Goal: Task Accomplishment & Management: Manage account settings

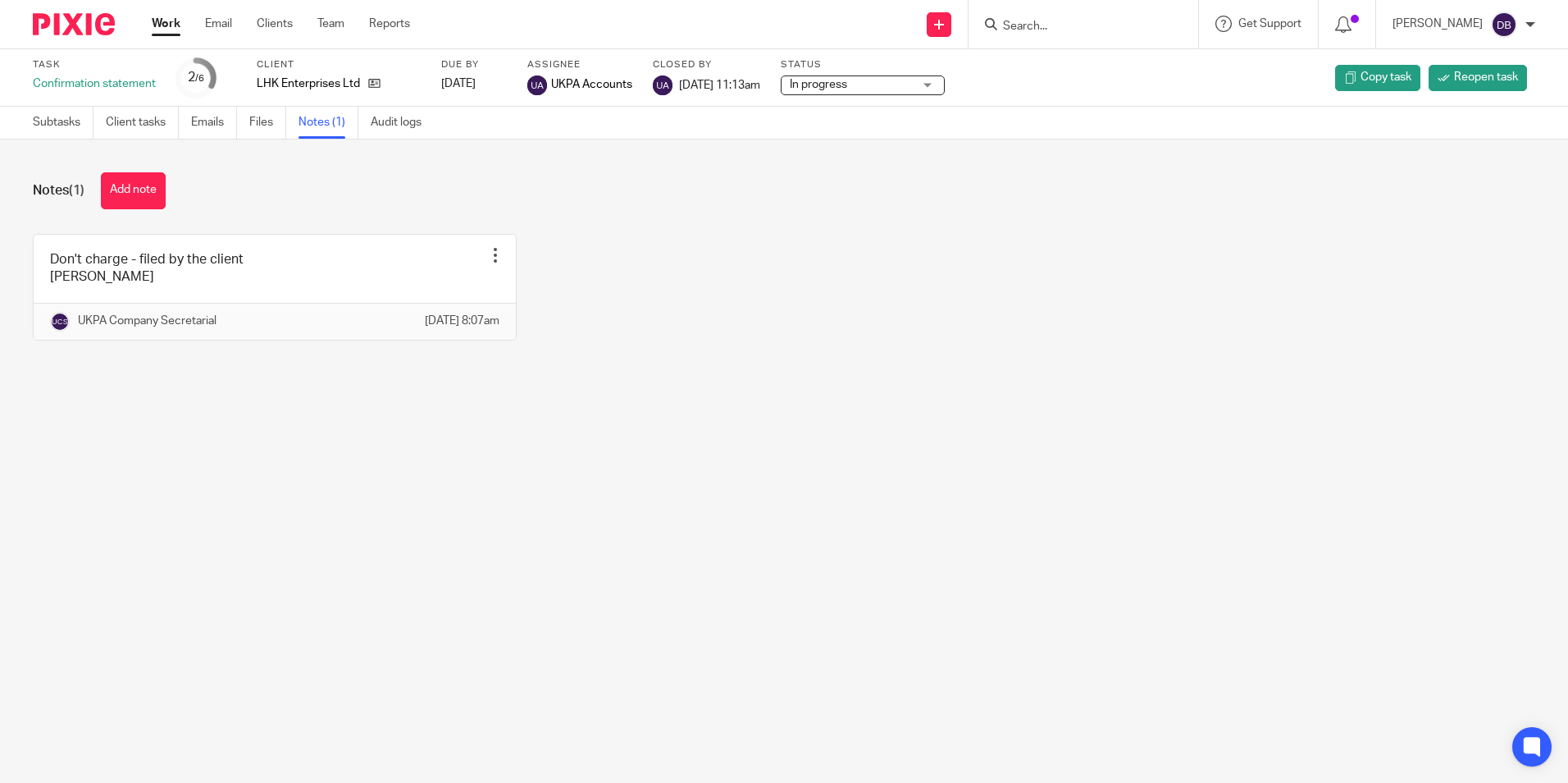
click at [162, 14] on div "Work Email Clients Team Reports Work Email Clients Team Reports Settings" at bounding box center [285, 24] width 299 height 48
click at [156, 18] on link "Work" at bounding box center [166, 23] width 29 height 16
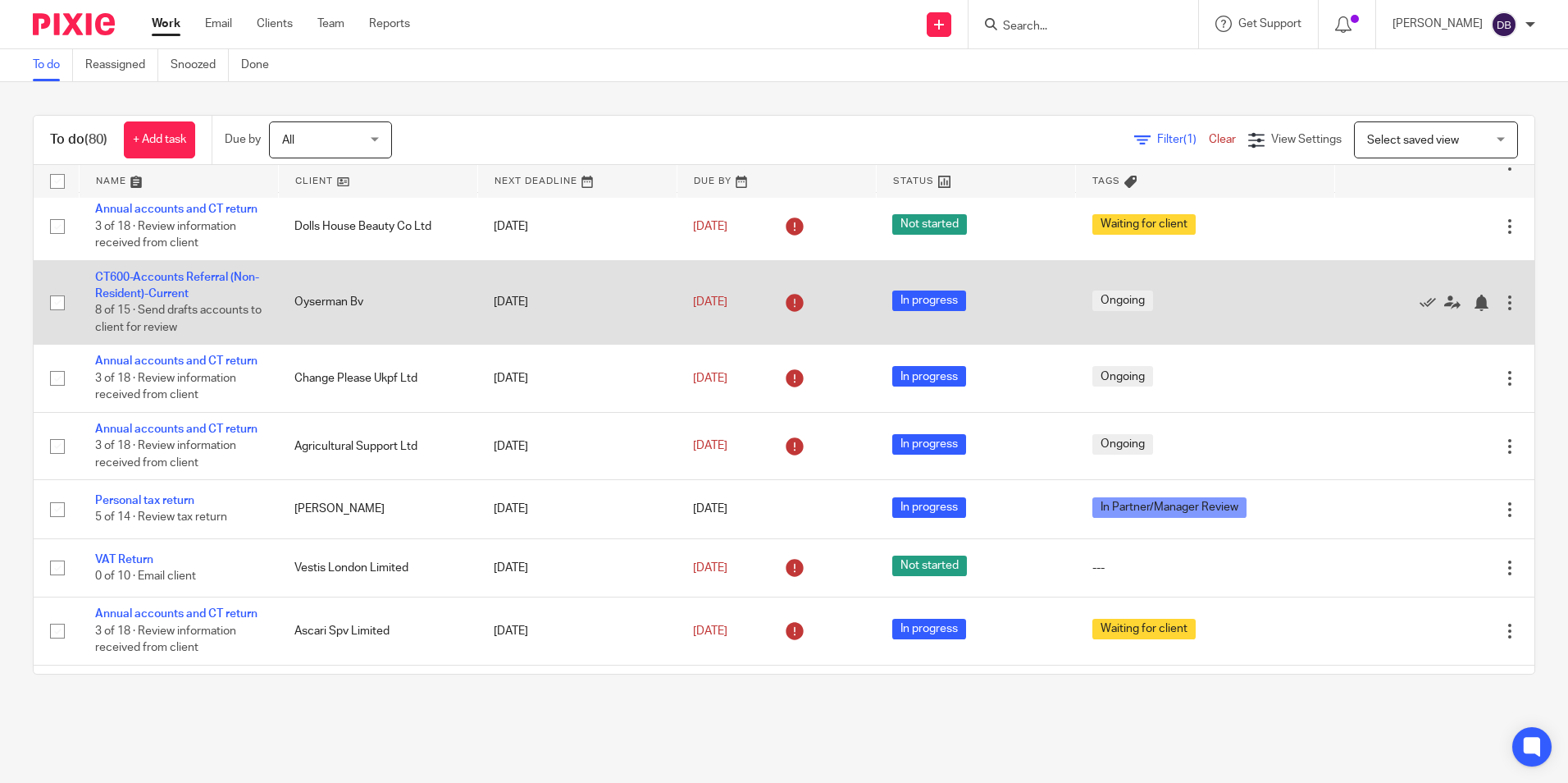
scroll to position [410, 0]
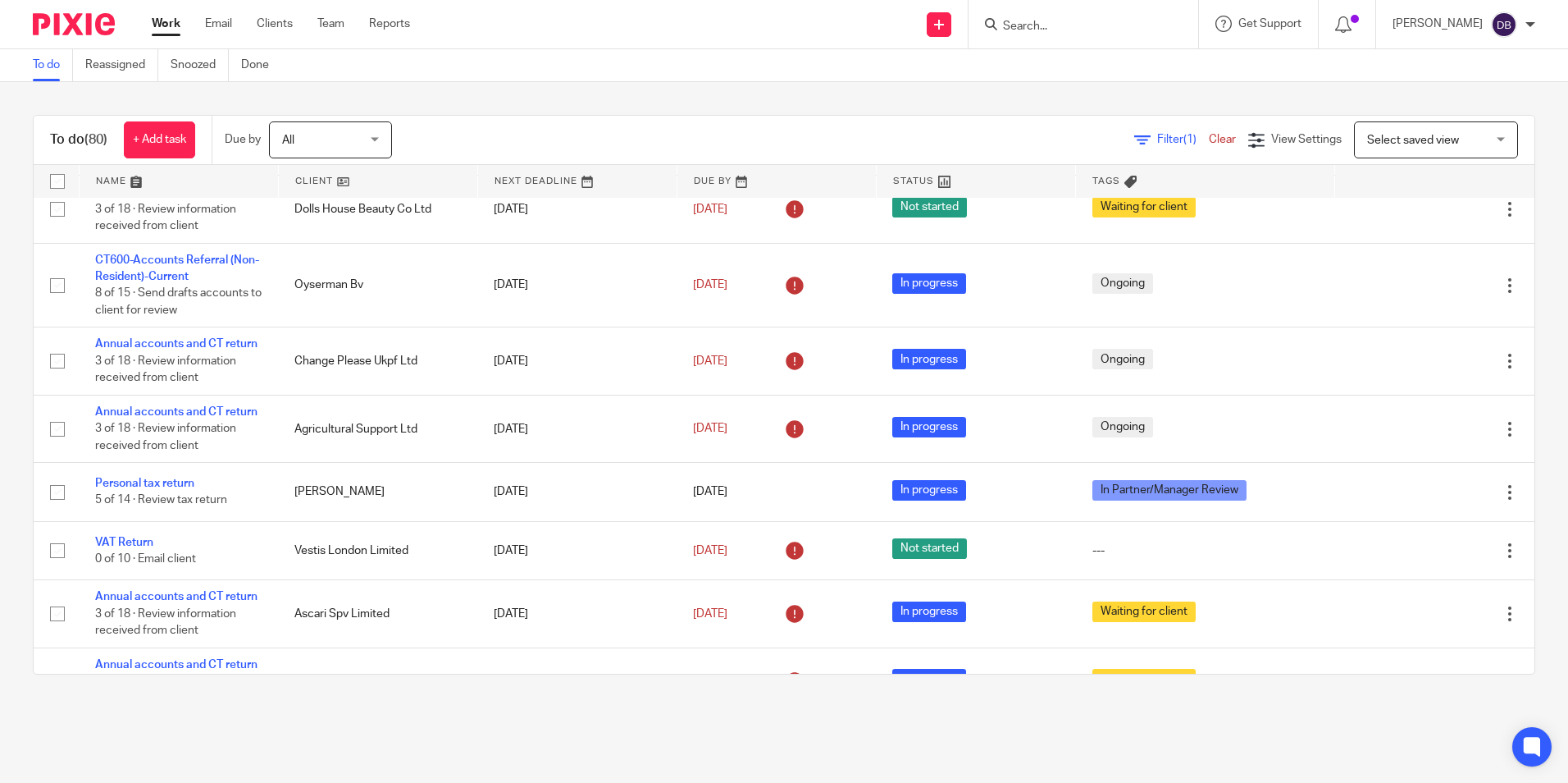
click at [1035, 12] on div at bounding box center [1084, 24] width 230 height 48
click at [1023, 26] on input "Search" at bounding box center [1075, 26] width 148 height 14
type input "callymandy"
click at [1070, 68] on link at bounding box center [1137, 70] width 277 height 38
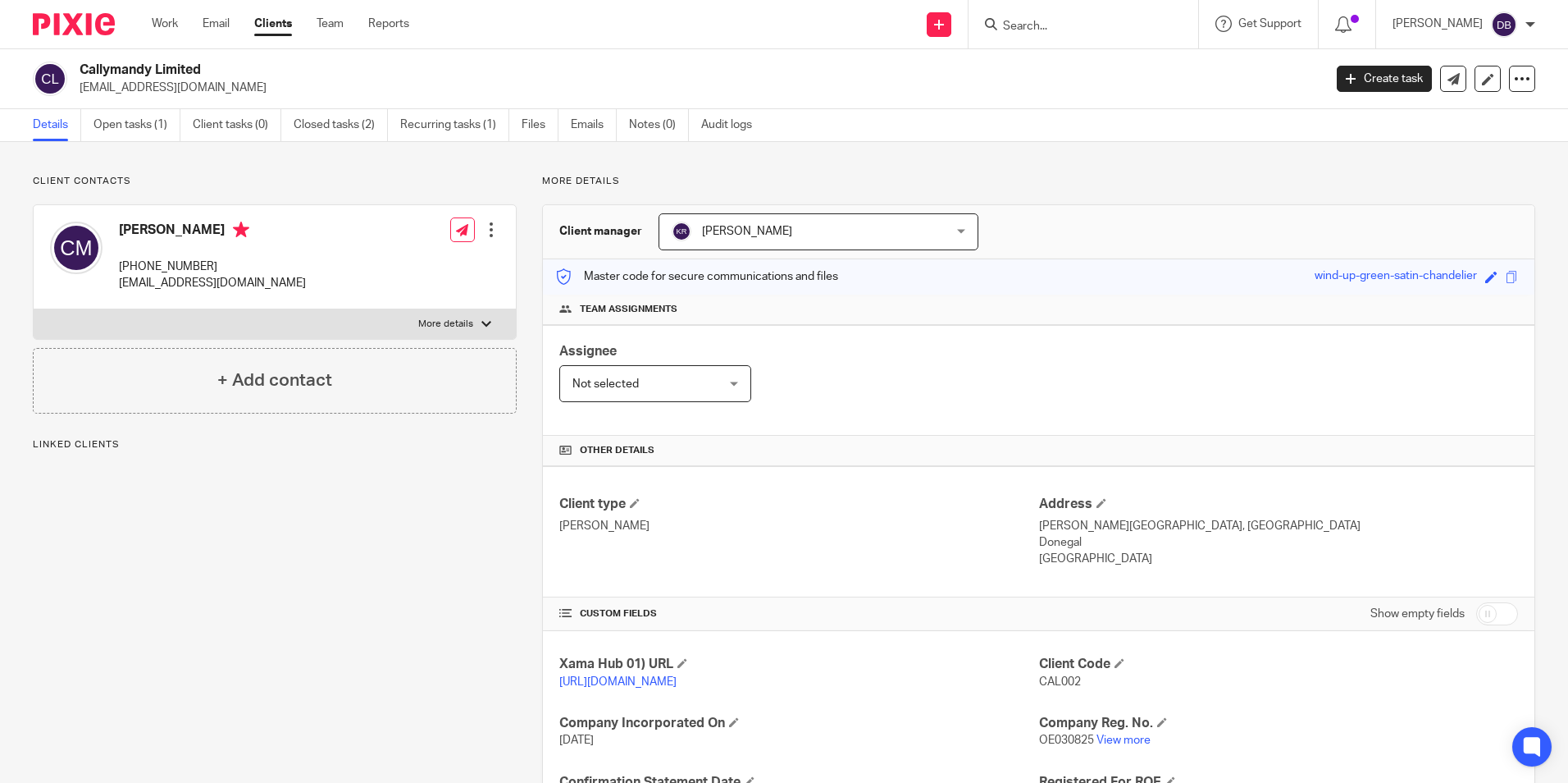
scroll to position [164, 0]
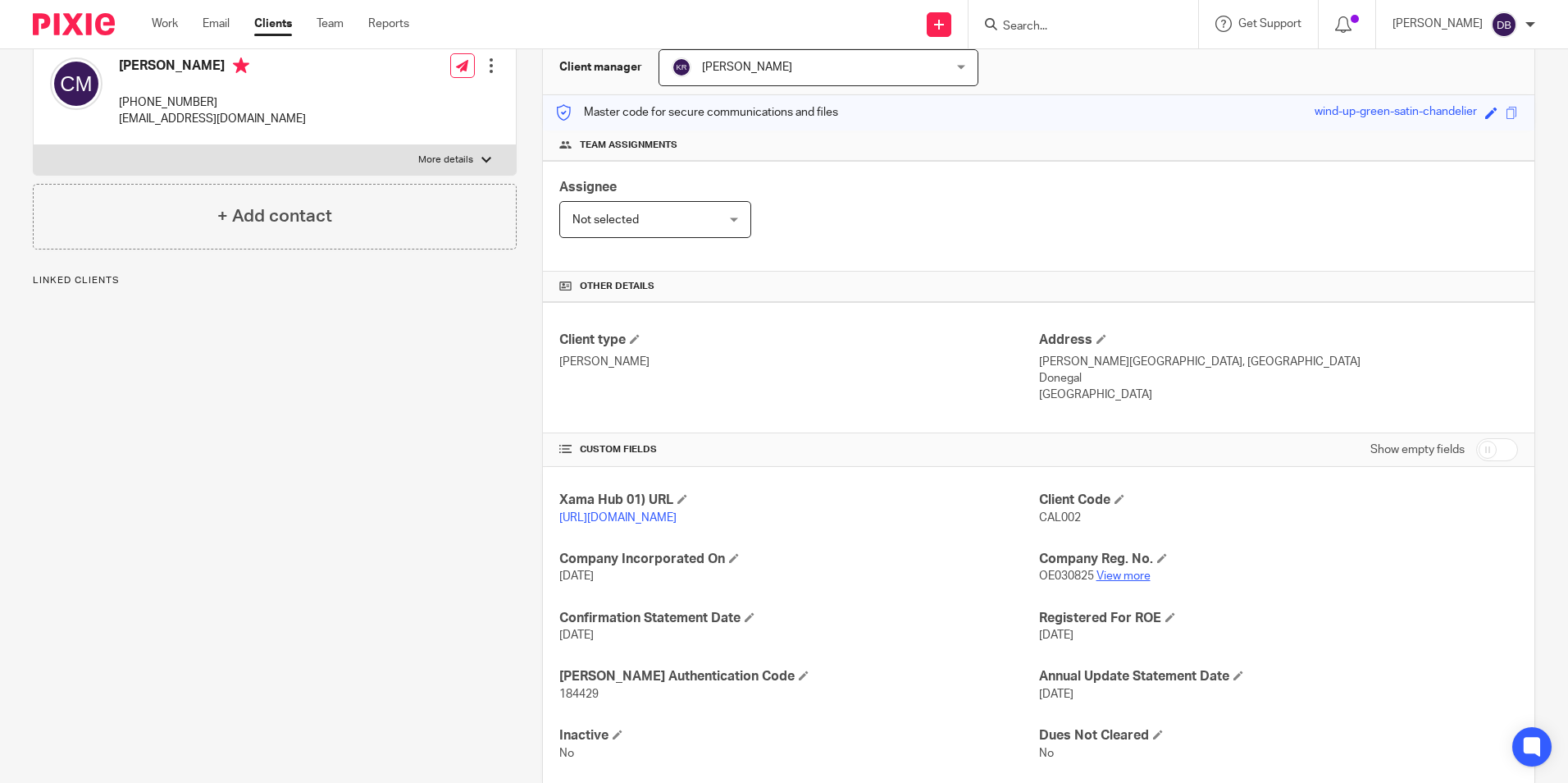
click at [1134, 582] on link "View more" at bounding box center [1123, 576] width 54 height 12
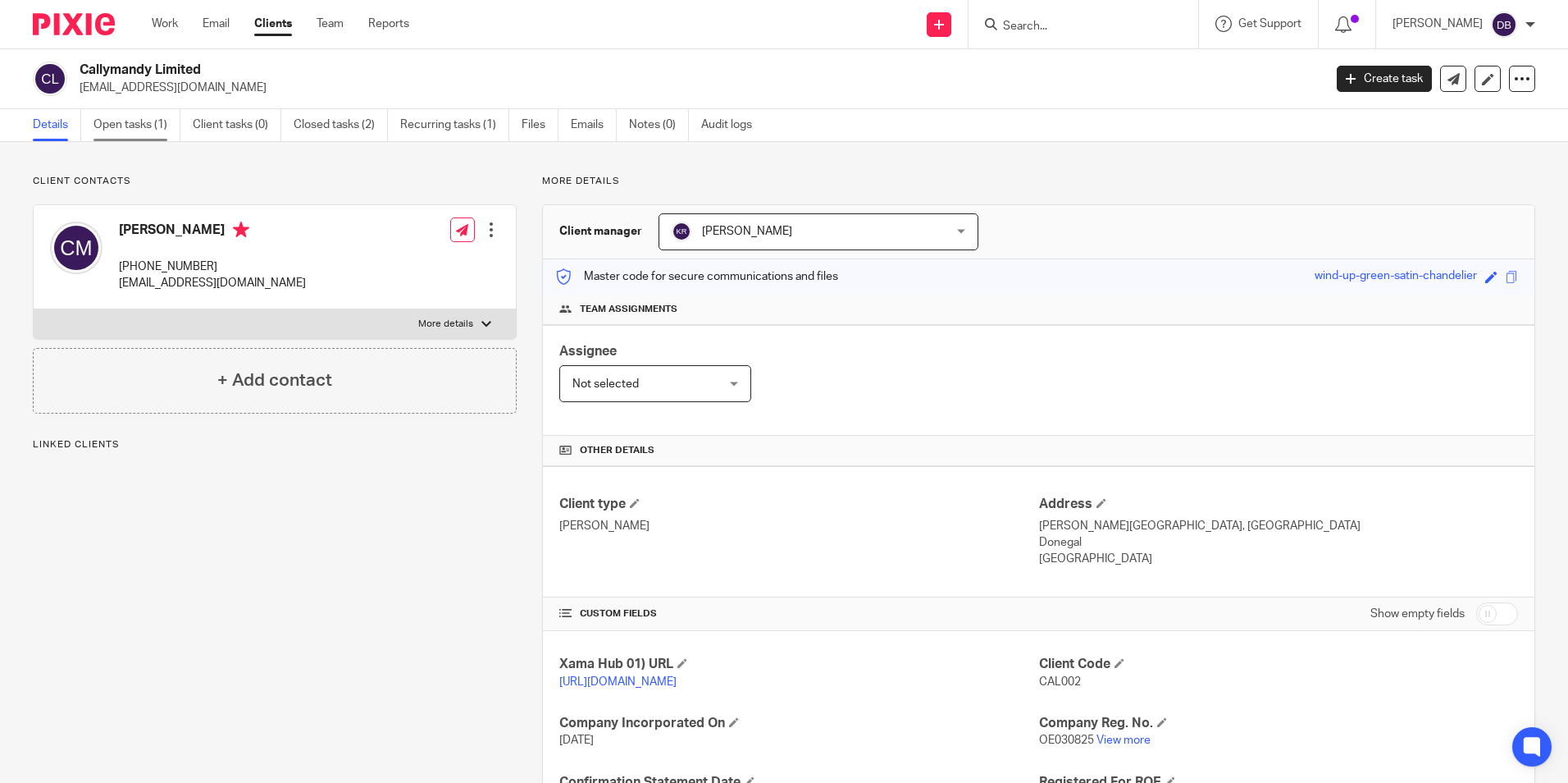
click at [123, 126] on link "Open tasks (1)" at bounding box center [137, 125] width 87 height 32
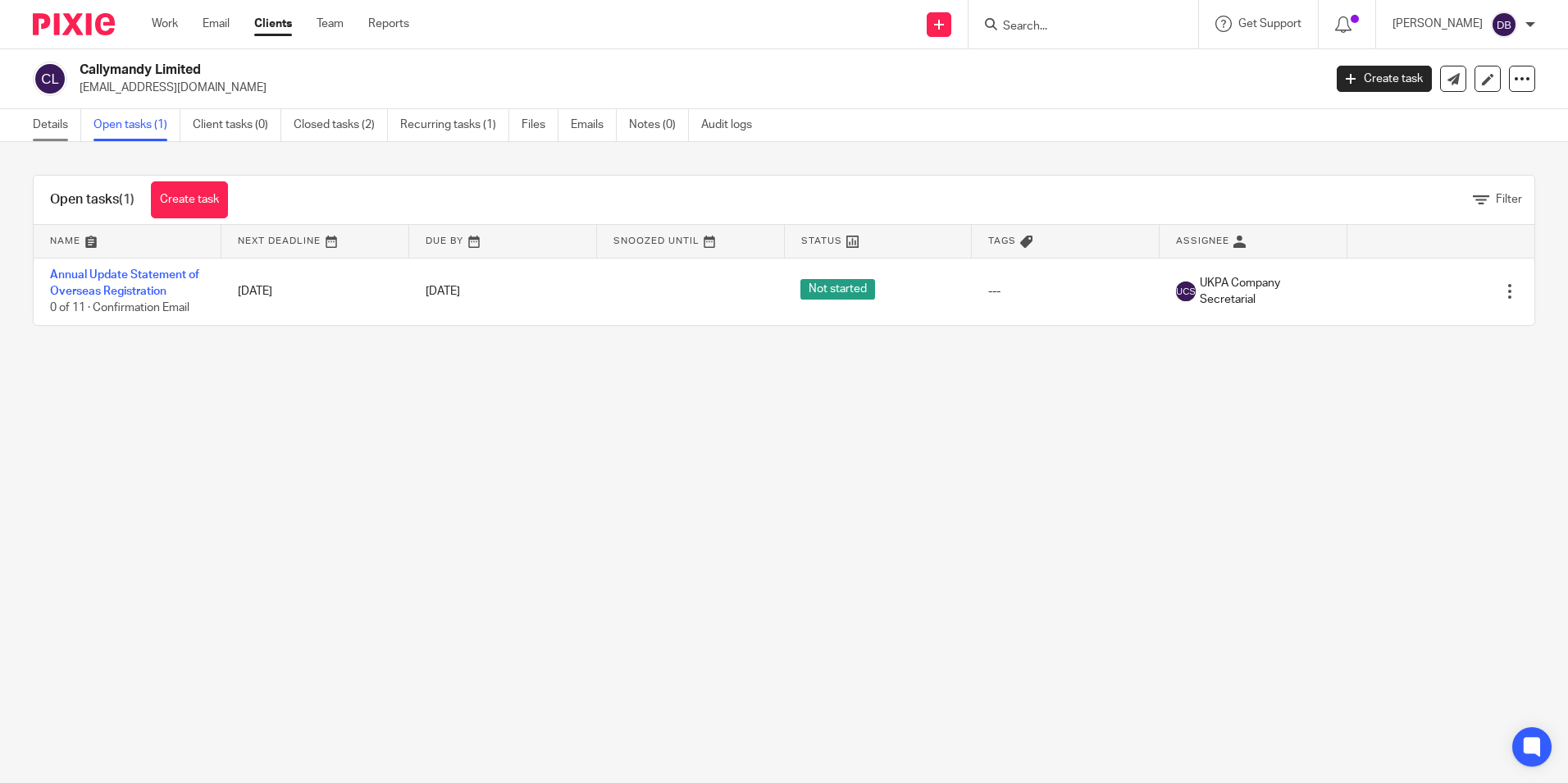
click at [45, 118] on link "Details" at bounding box center [57, 125] width 48 height 32
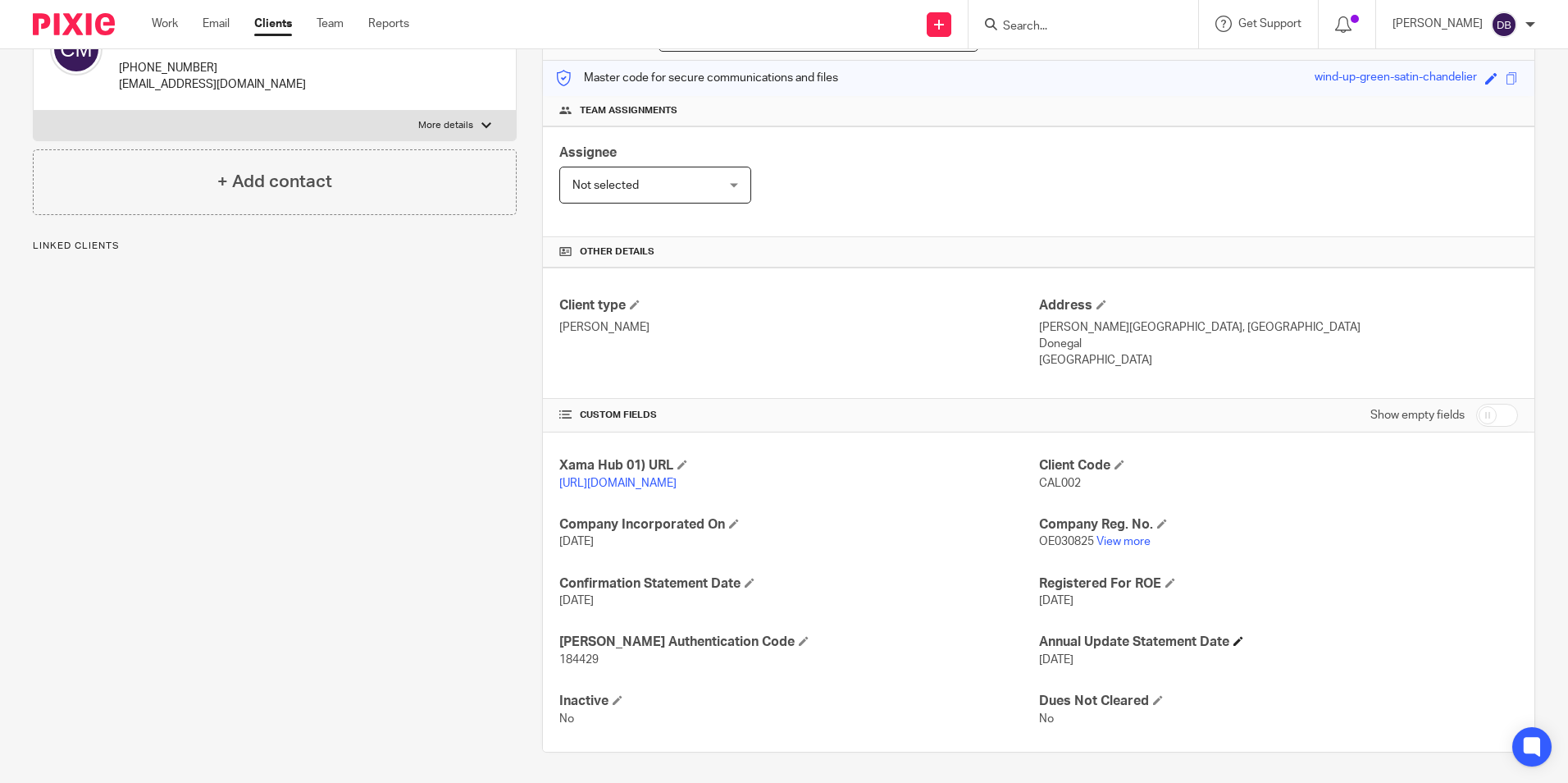
scroll to position [217, 0]
click at [1049, 538] on span "OE030825" at bounding box center [1066, 539] width 55 height 12
copy span "OE030825"
click at [579, 663] on span "184429" at bounding box center [579, 657] width 40 height 12
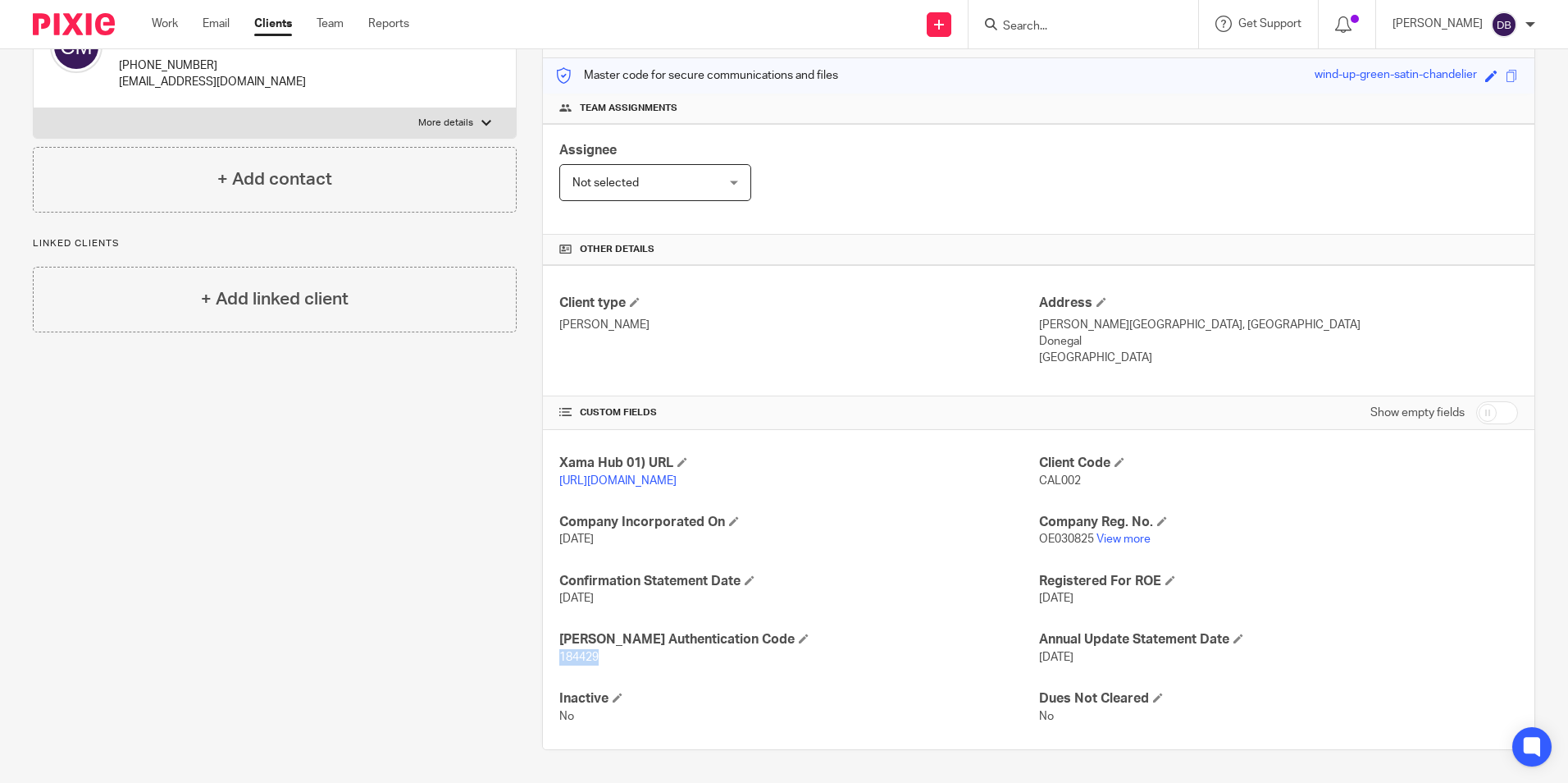
click at [579, 663] on span "184429" at bounding box center [579, 657] width 40 height 12
copy span "184429"
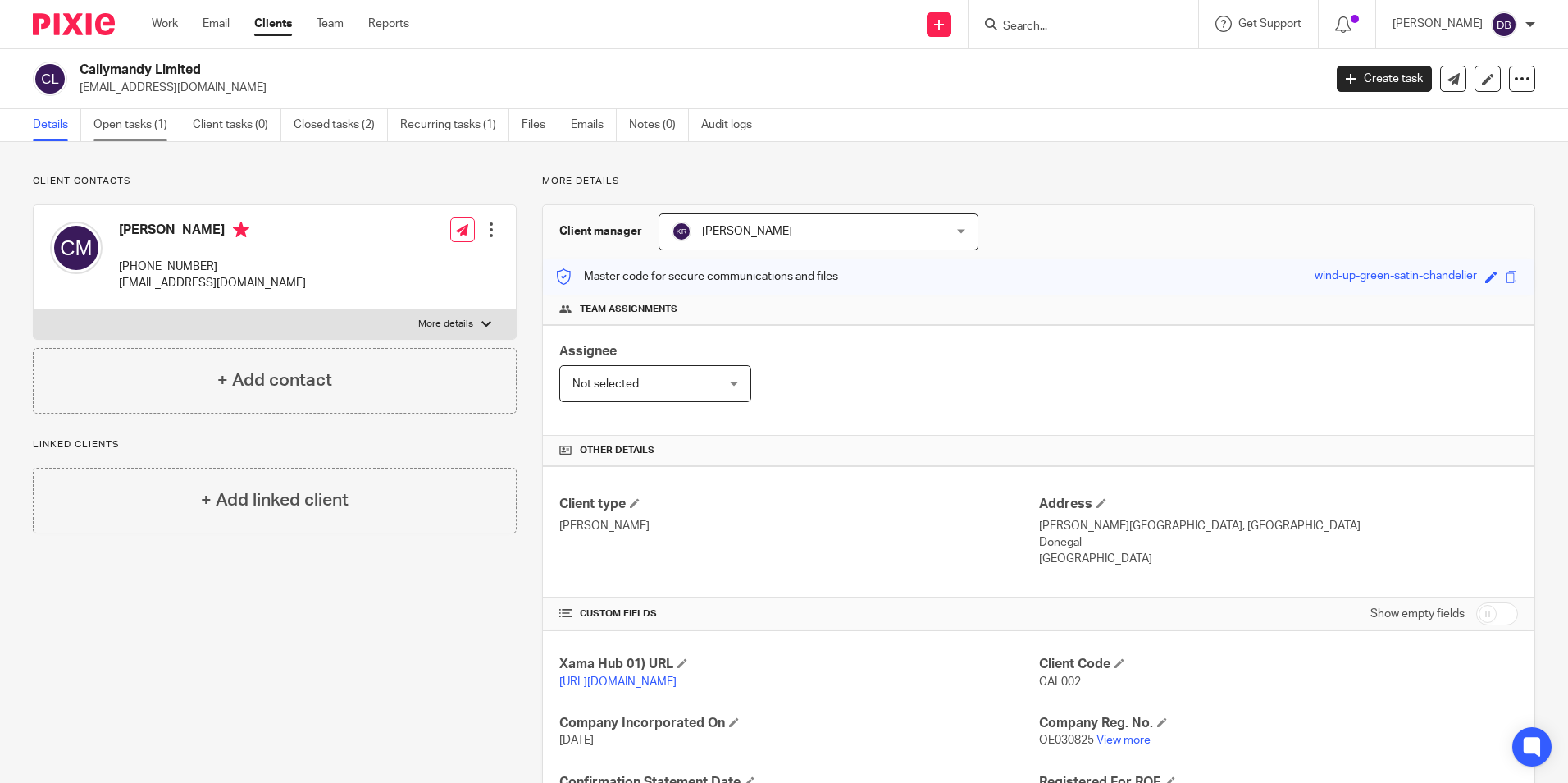
click at [133, 132] on link "Open tasks (1)" at bounding box center [137, 125] width 87 height 32
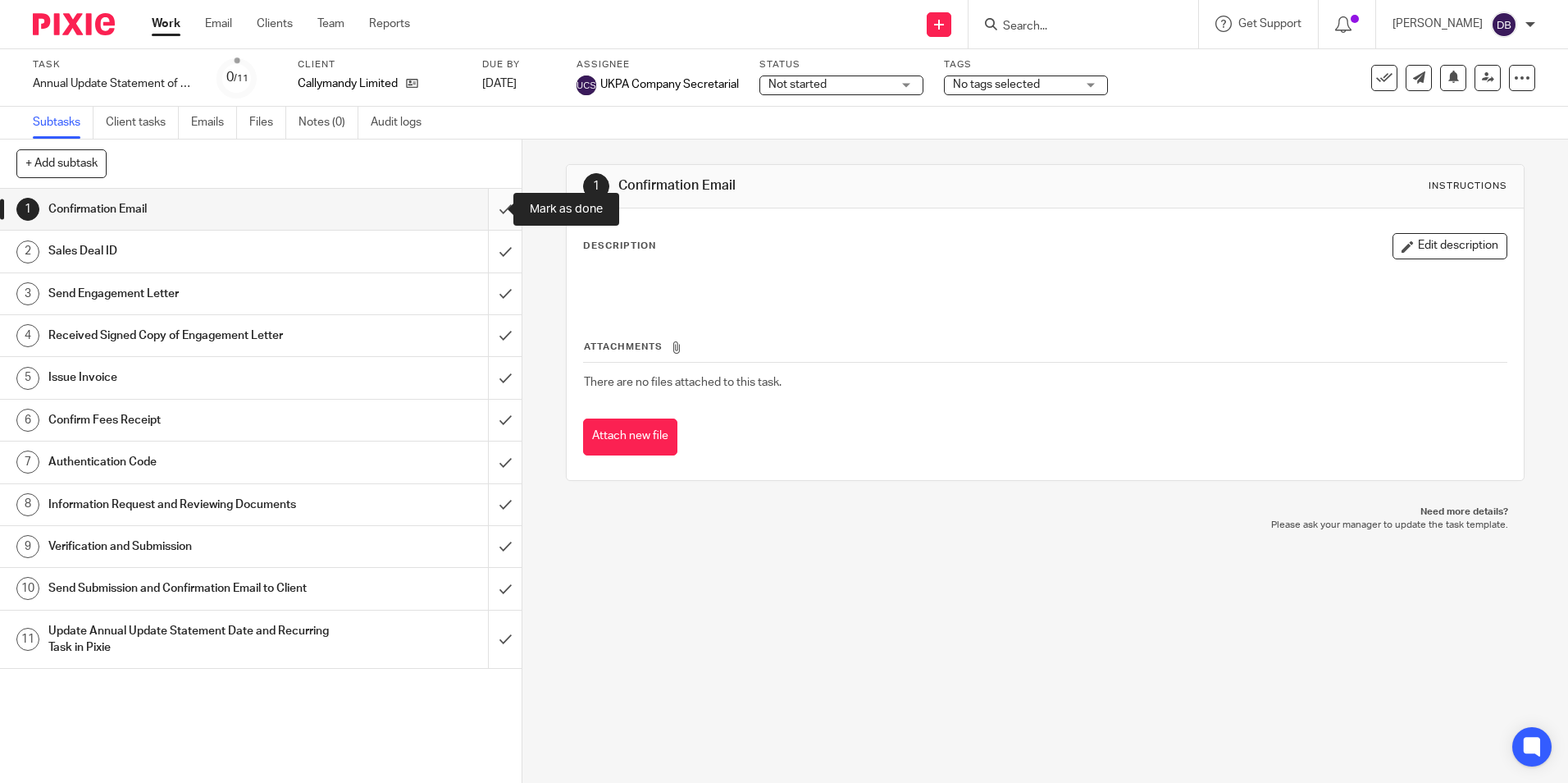
click at [482, 206] on input "submit" at bounding box center [260, 209] width 522 height 41
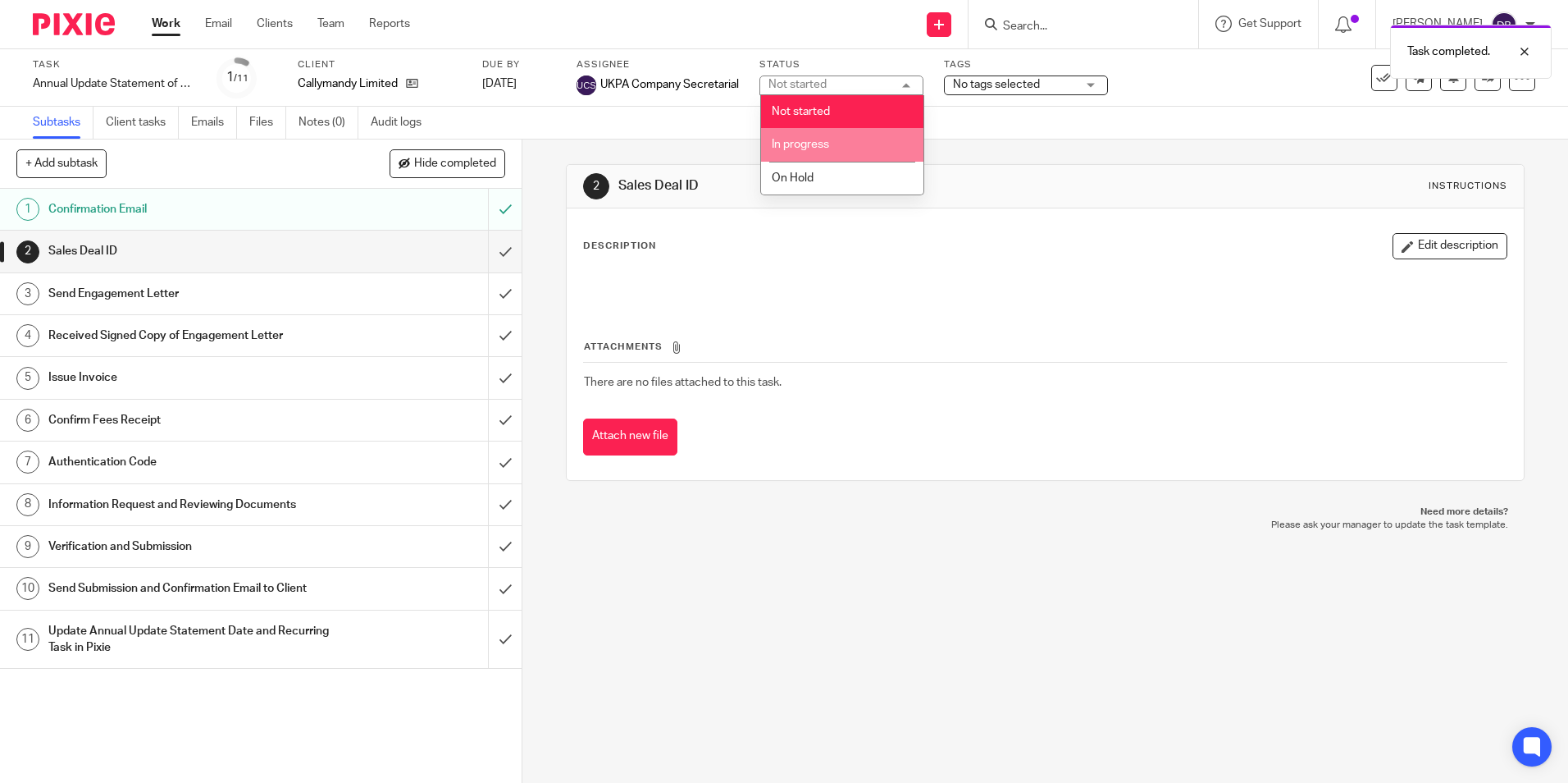
click at [800, 144] on span "In progress" at bounding box center [800, 145] width 57 height 12
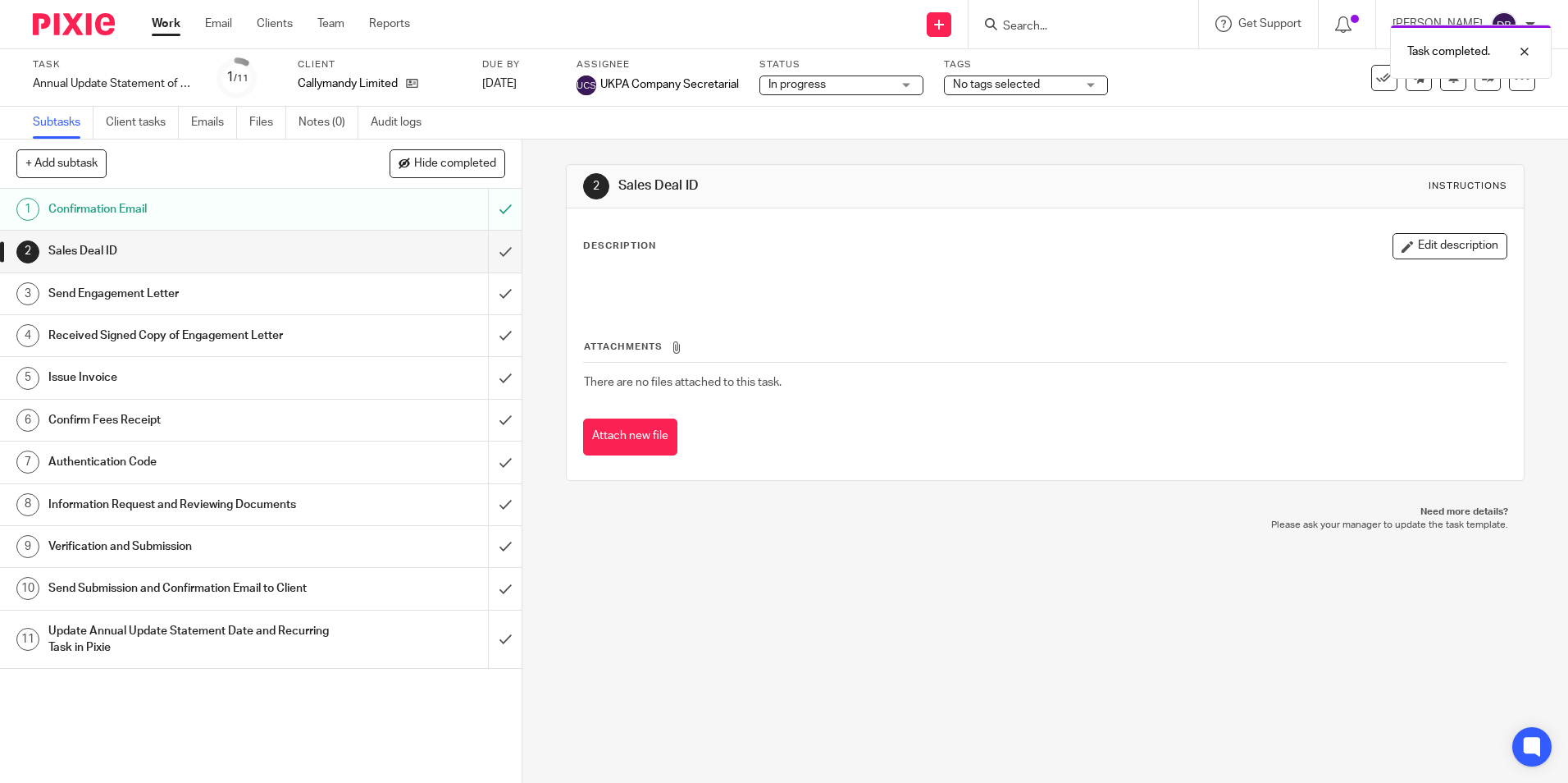
click at [1019, 89] on span "No tags selected" at bounding box center [996, 85] width 87 height 12
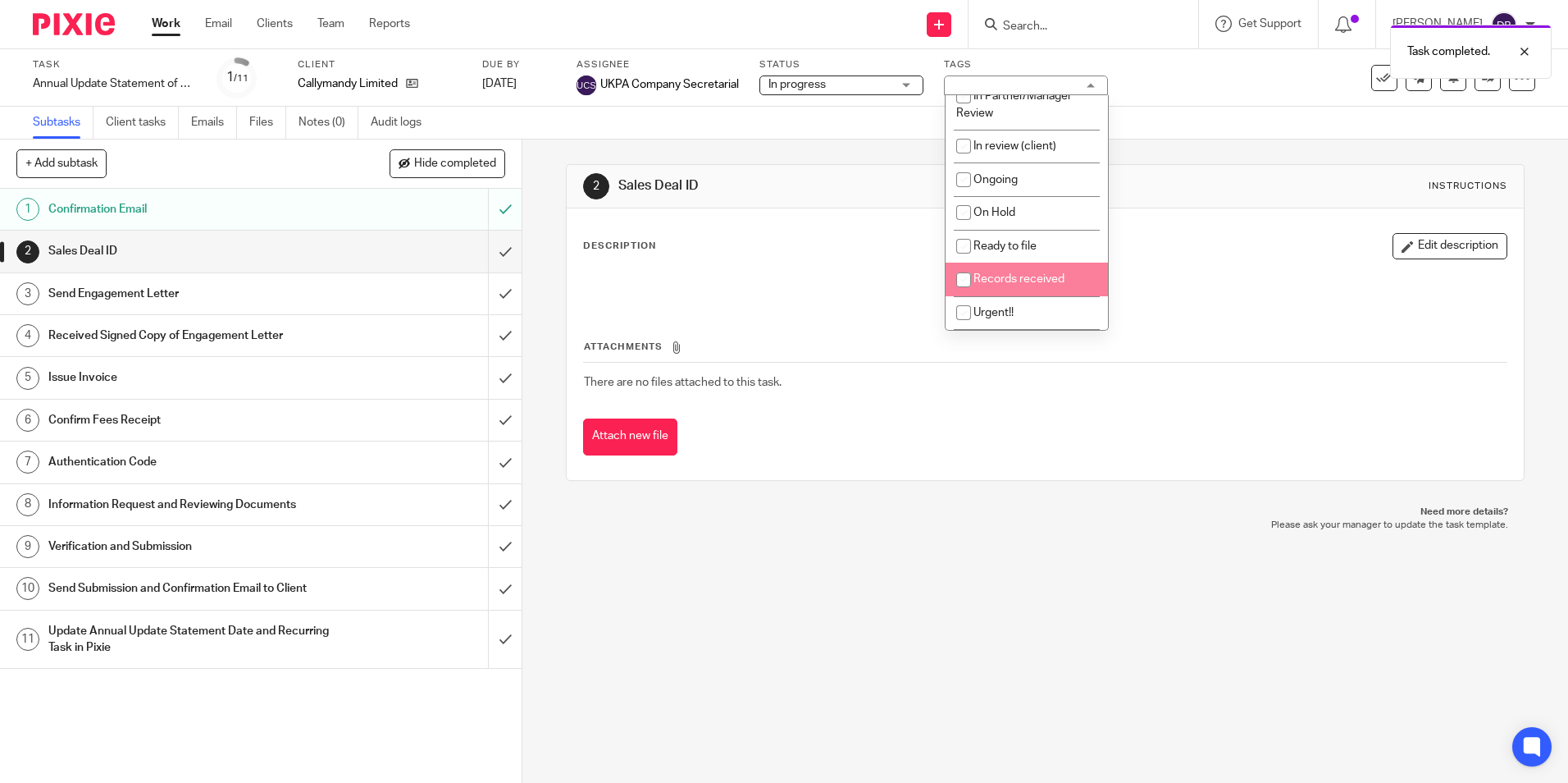
scroll to position [164, 0]
click at [986, 264] on span "Waiting for client" at bounding box center [1017, 265] width 87 height 12
checkbox input "true"
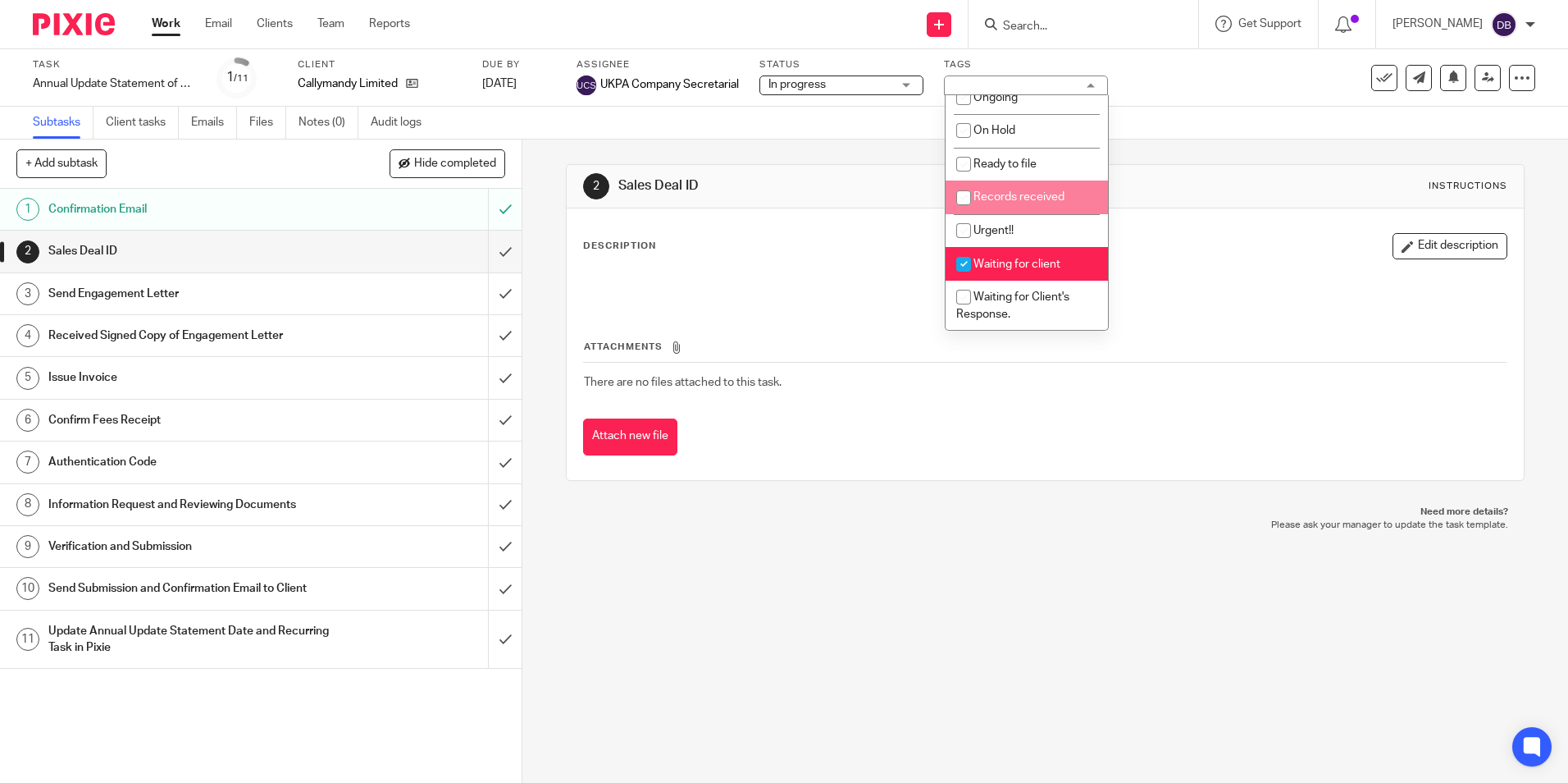
click at [1228, 182] on div "2 Sales Deal ID Instructions" at bounding box center [1045, 186] width 923 height 26
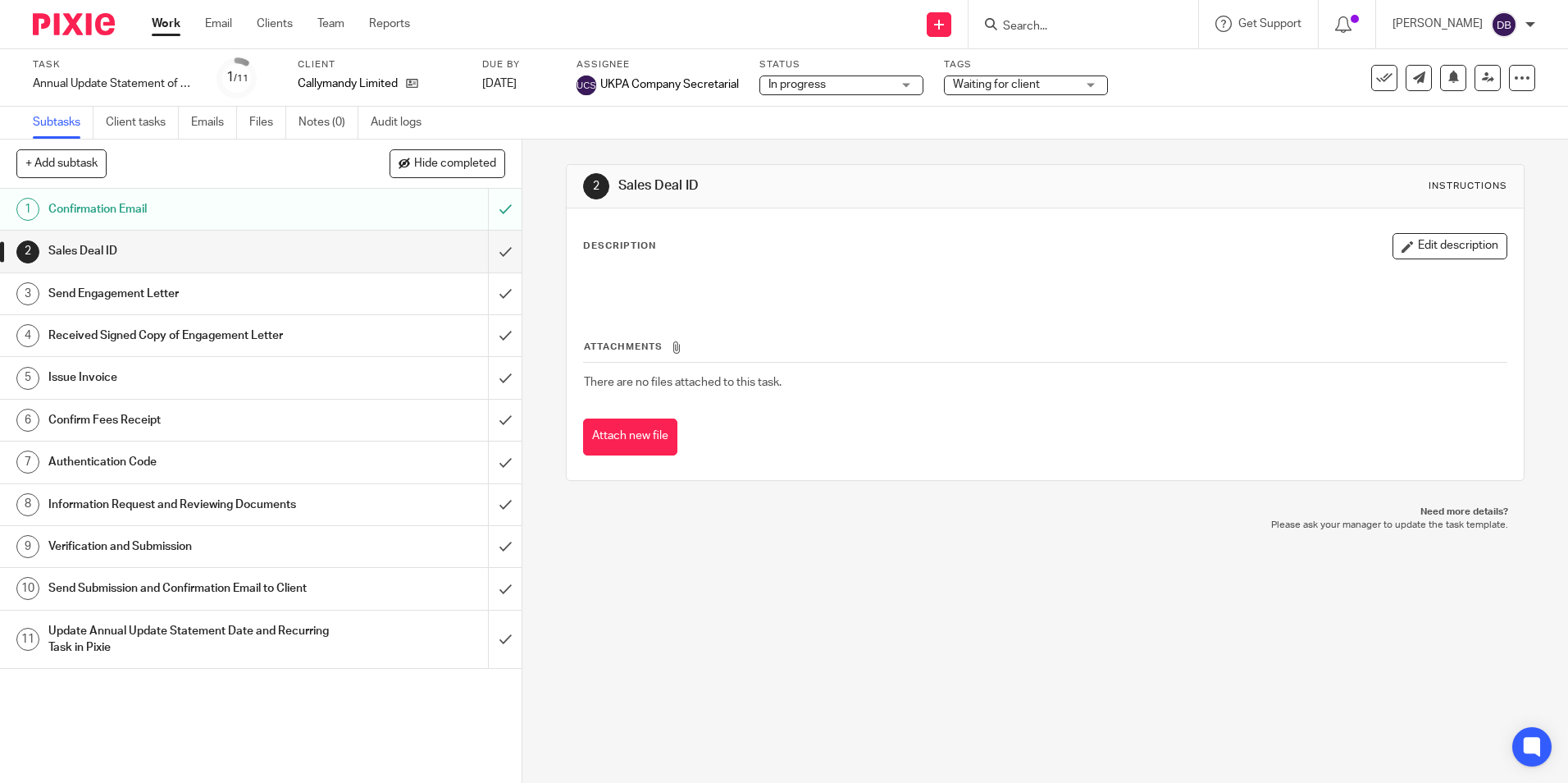
click at [1051, 19] on input "Search" at bounding box center [1075, 26] width 148 height 14
type input "lol"
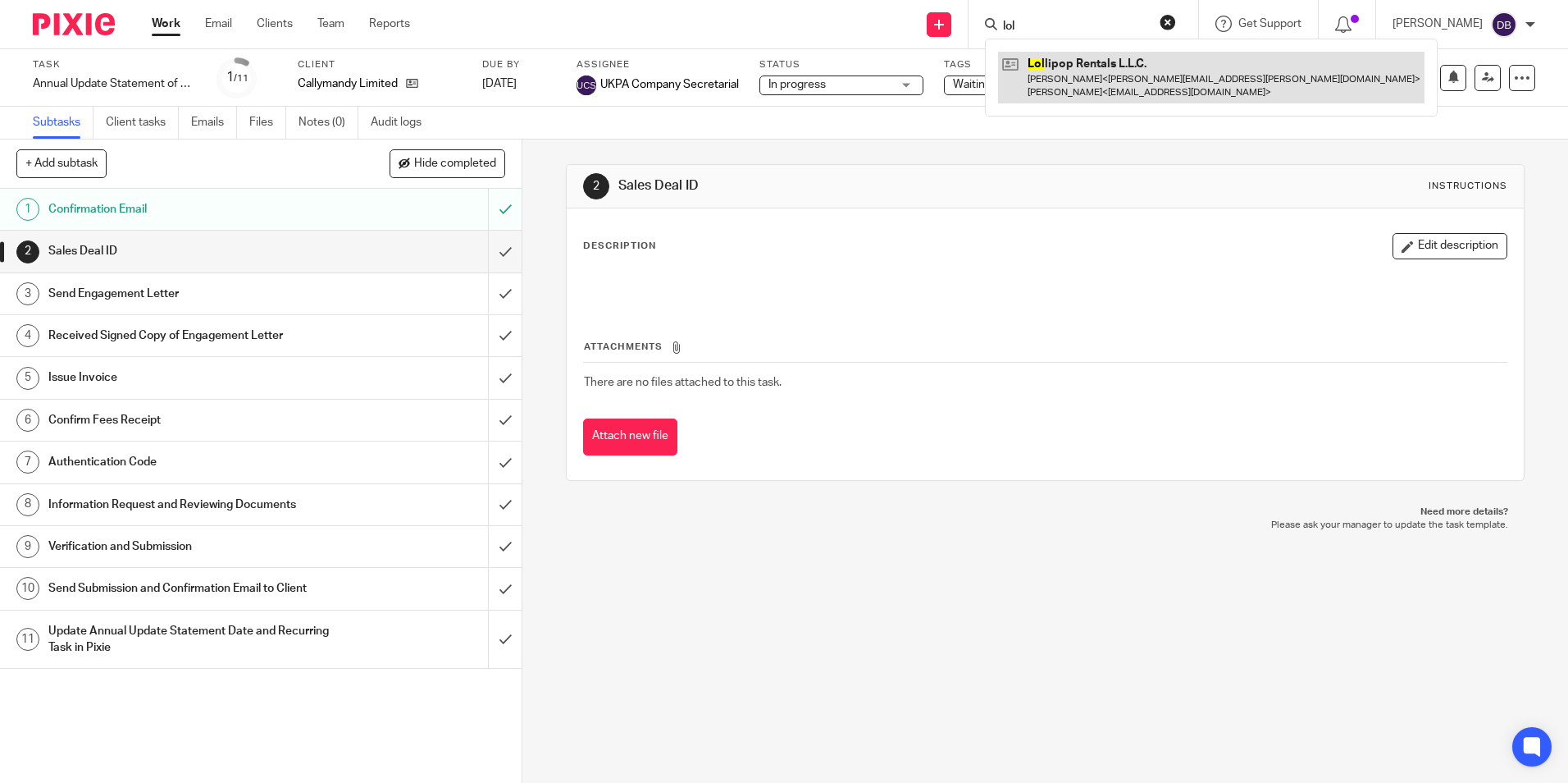
click at [1085, 96] on link at bounding box center [1211, 77] width 427 height 51
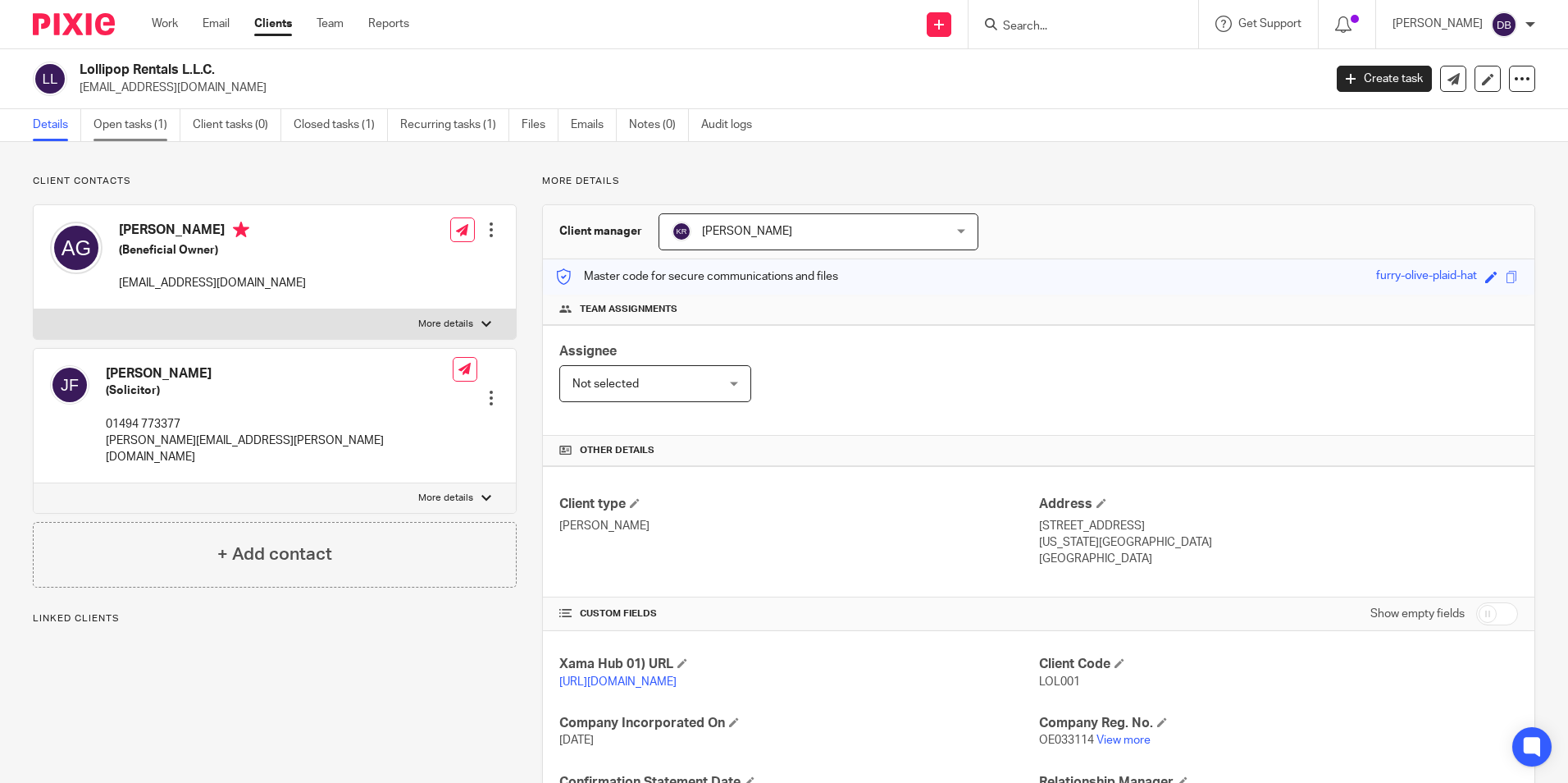
click at [143, 118] on link "Open tasks (1)" at bounding box center [137, 125] width 87 height 32
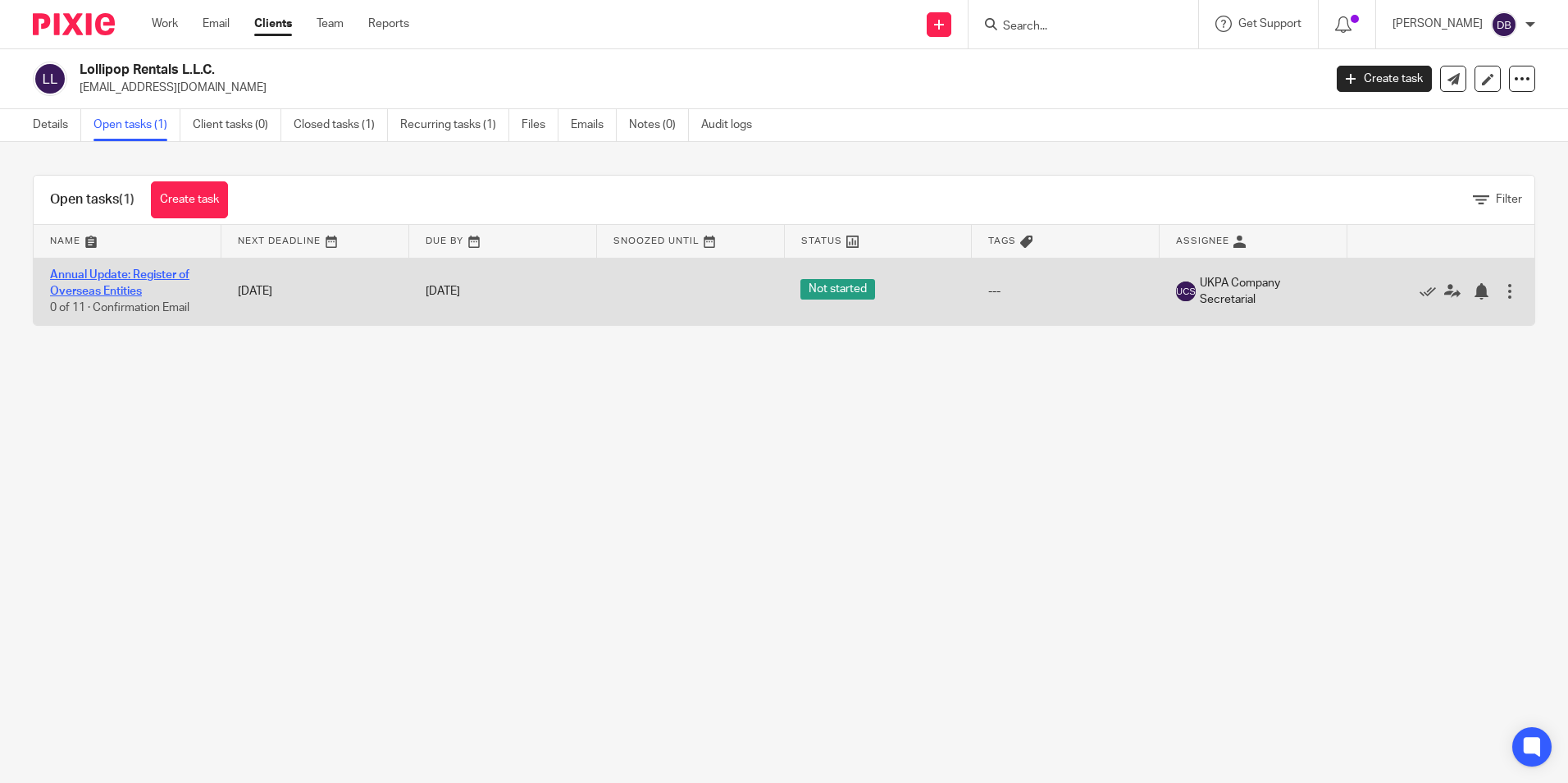
click at [87, 286] on link "Annual Update: Register of Overseas Entities" at bounding box center [119, 282] width 139 height 28
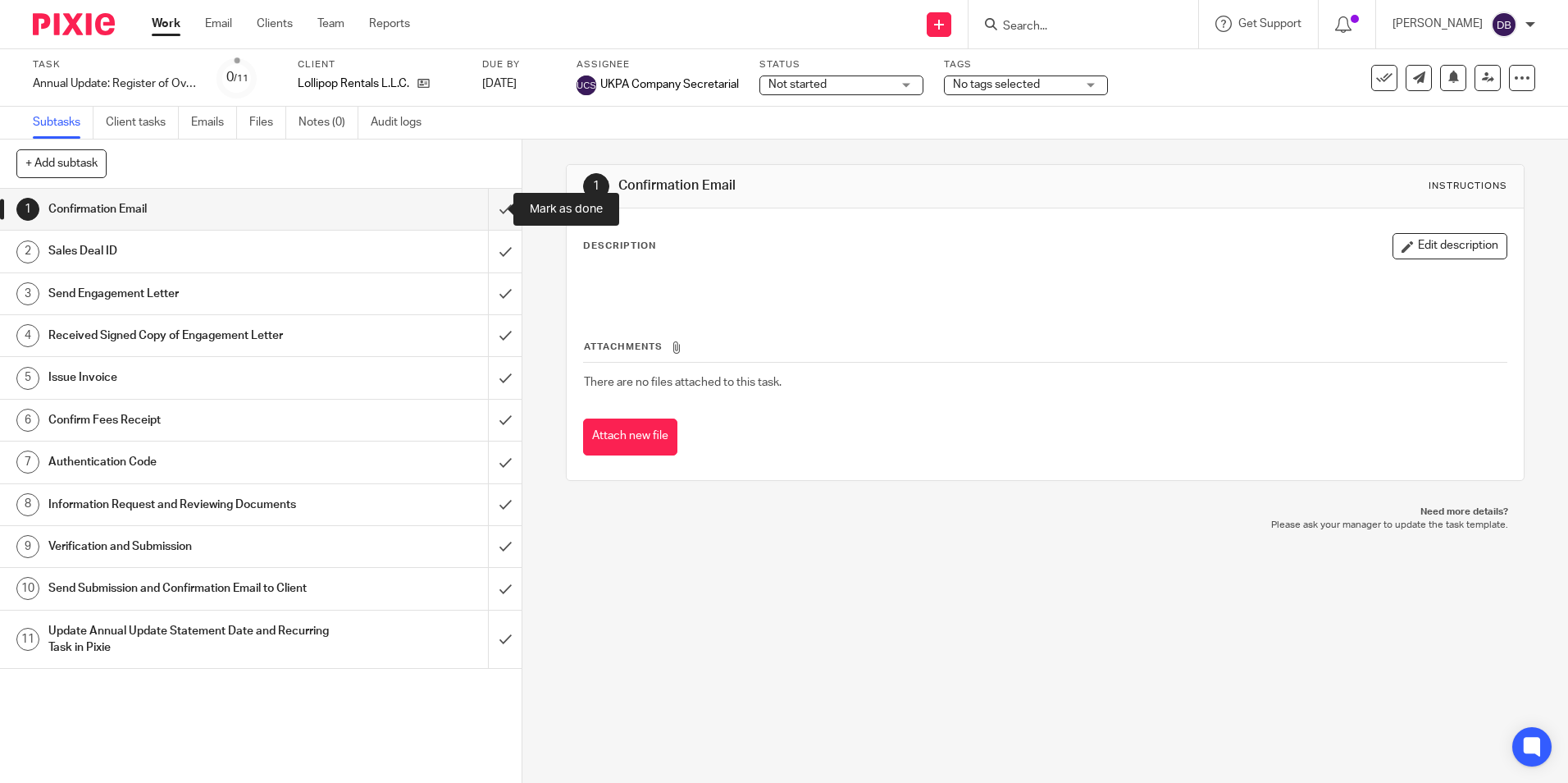
click at [482, 210] on input "submit" at bounding box center [260, 209] width 522 height 41
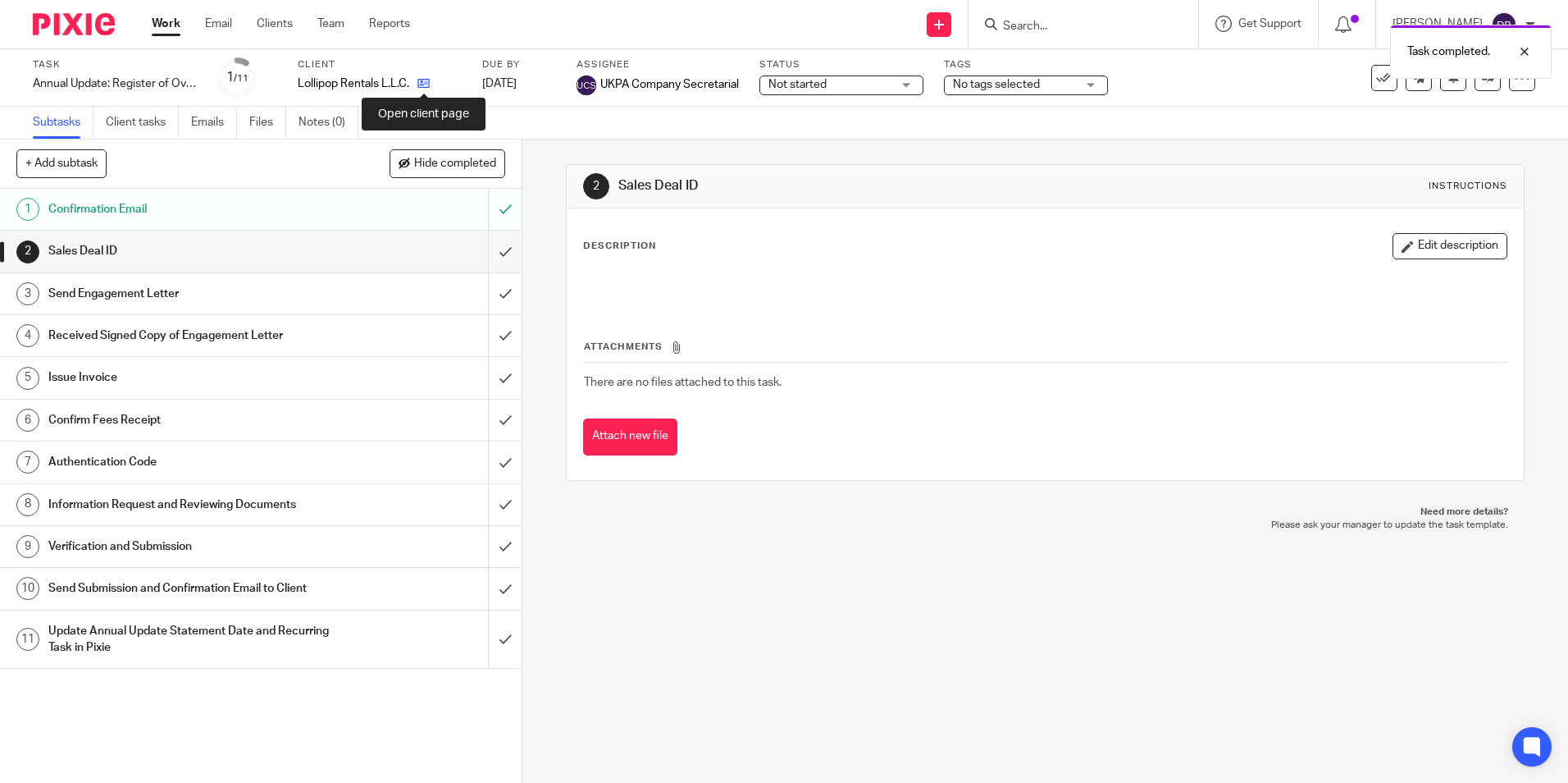
click at [427, 85] on icon at bounding box center [423, 83] width 13 height 13
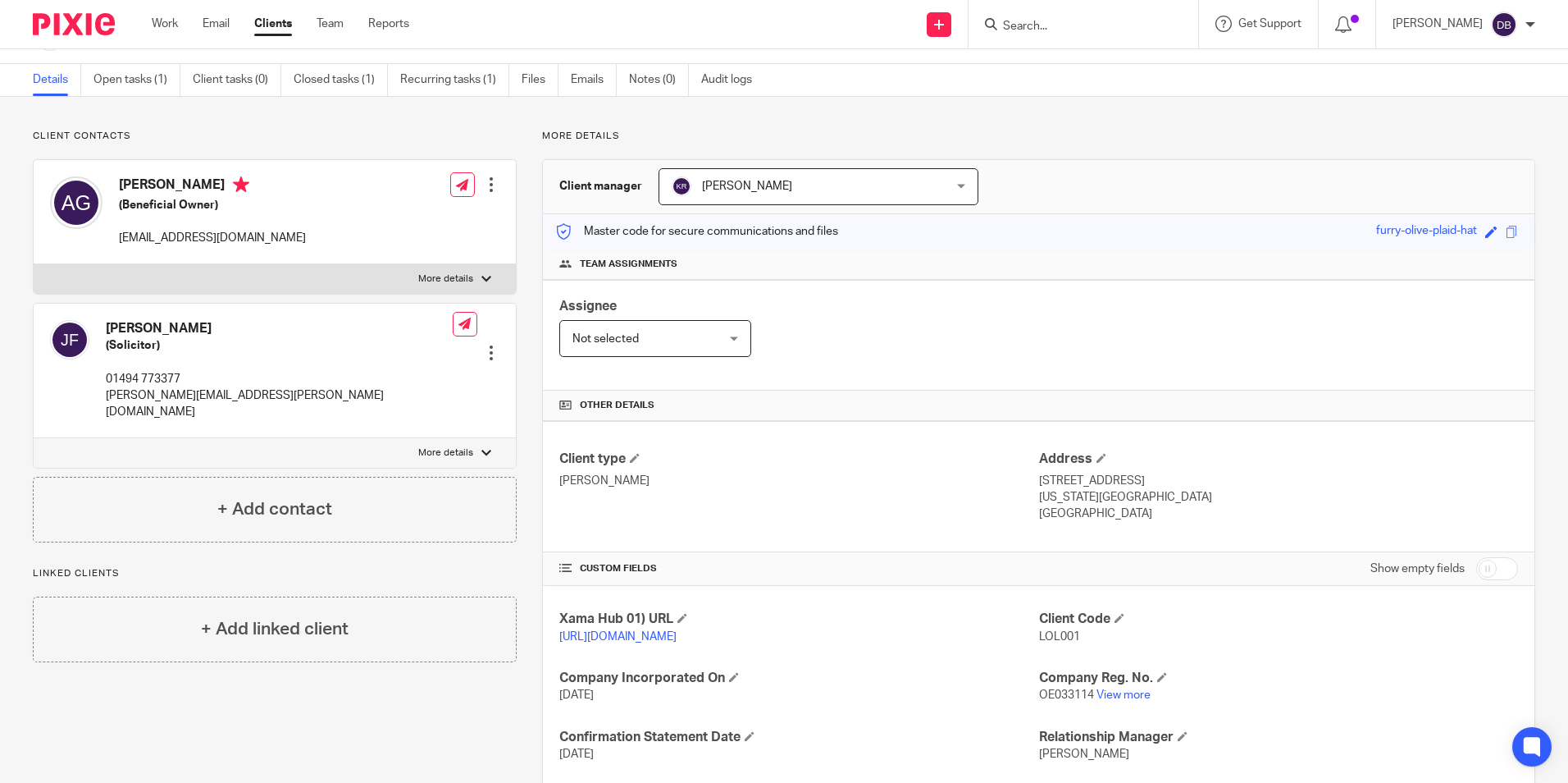
scroll to position [82, 0]
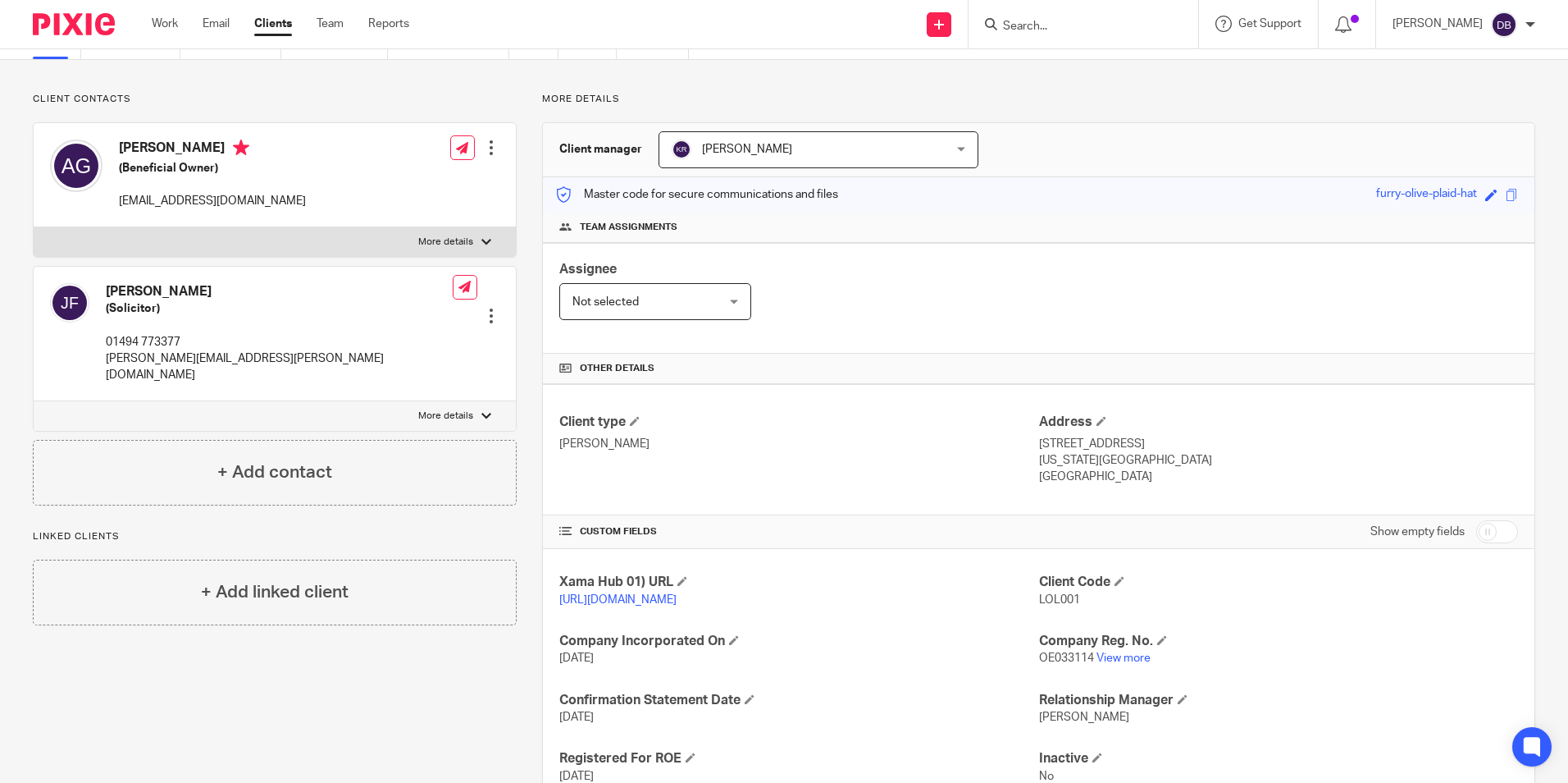
click at [1052, 664] on span "OE033114" at bounding box center [1066, 658] width 55 height 12
copy p "OE033114"
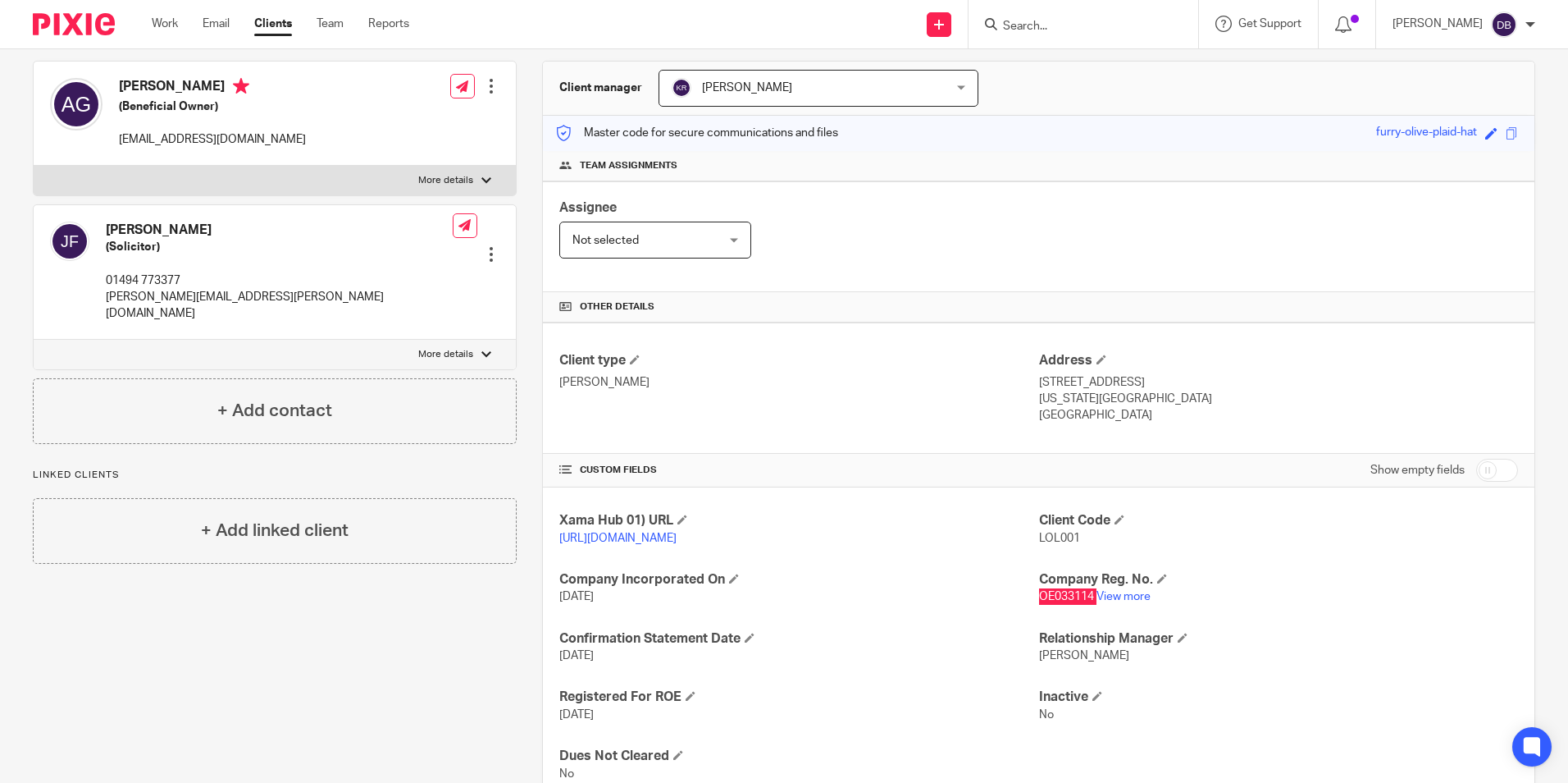
scroll to position [217, 0]
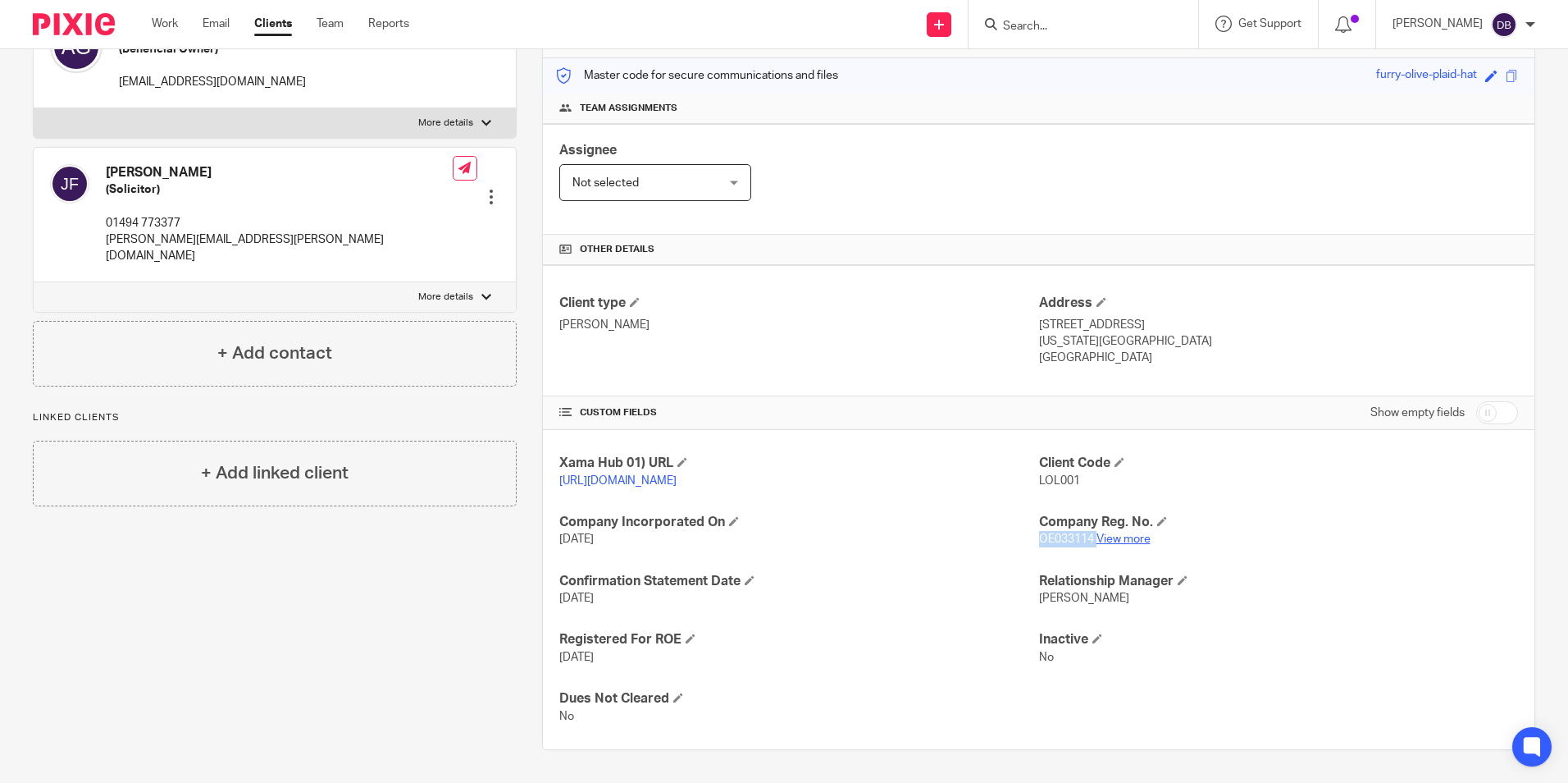
click at [1114, 534] on link "View more" at bounding box center [1123, 539] width 54 height 12
click at [916, 702] on h4 "Dues Not Cleared" at bounding box center [799, 698] width 479 height 17
